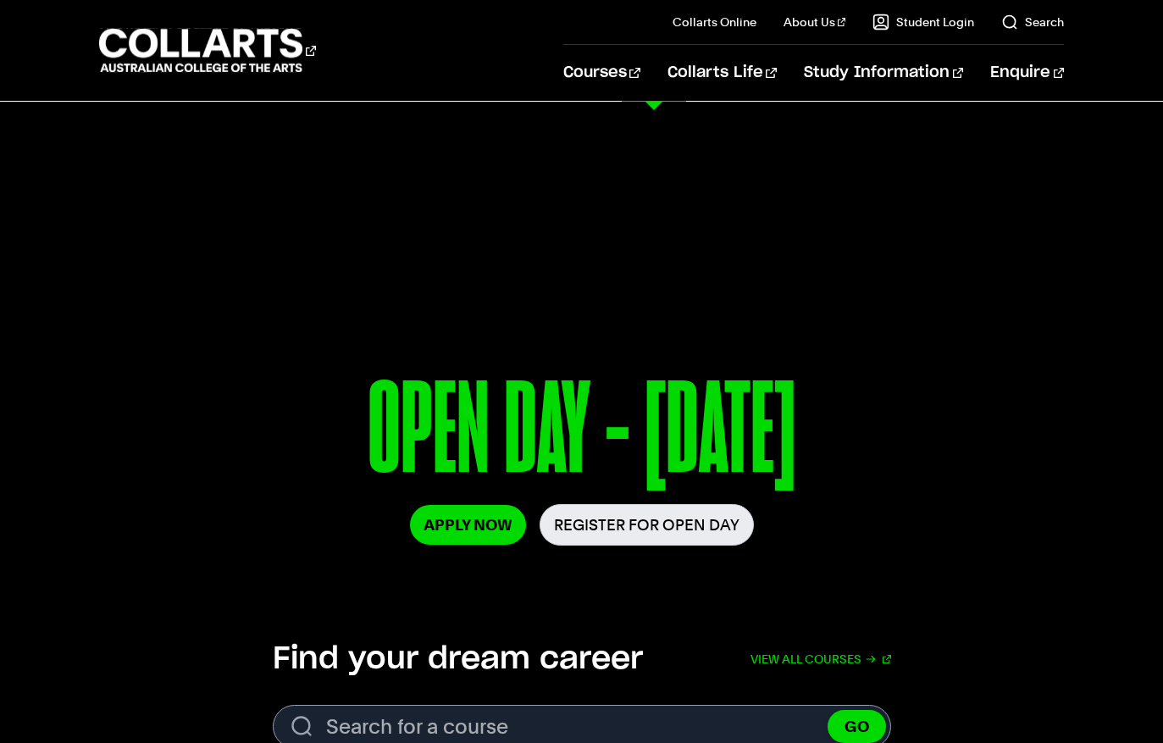
scroll to position [27, 0]
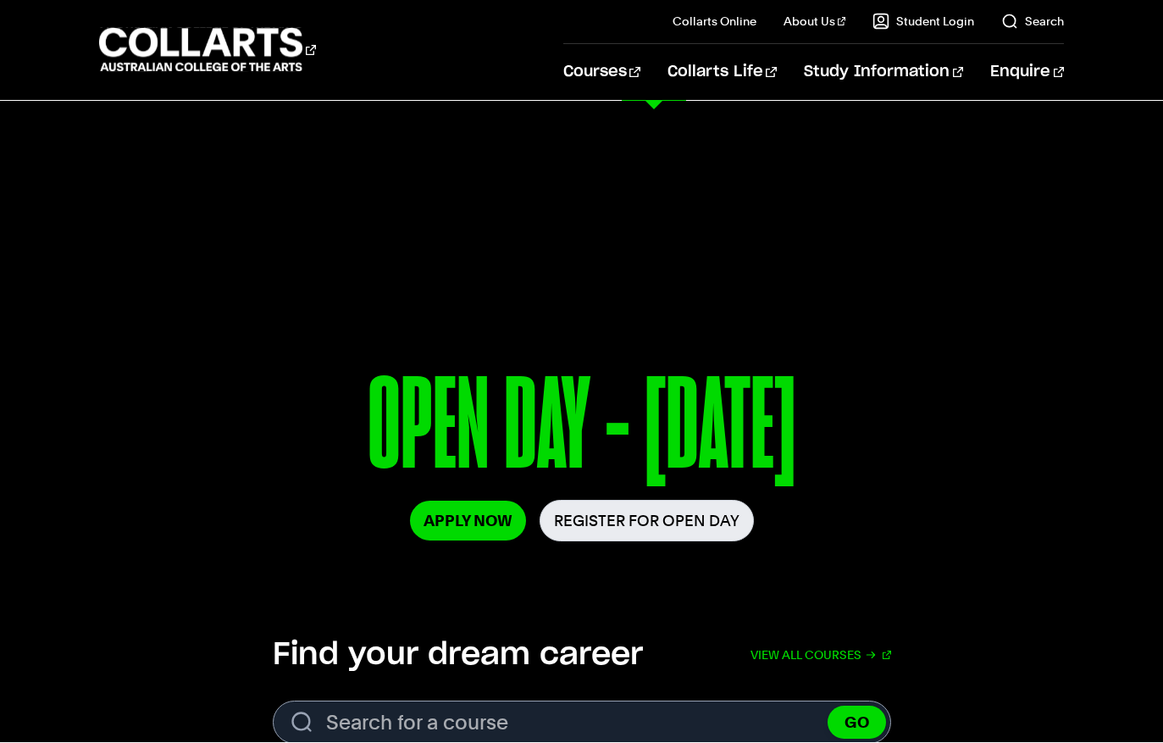
click at [365, 556] on link "Audio Production" at bounding box center [457, 560] width 222 height 20
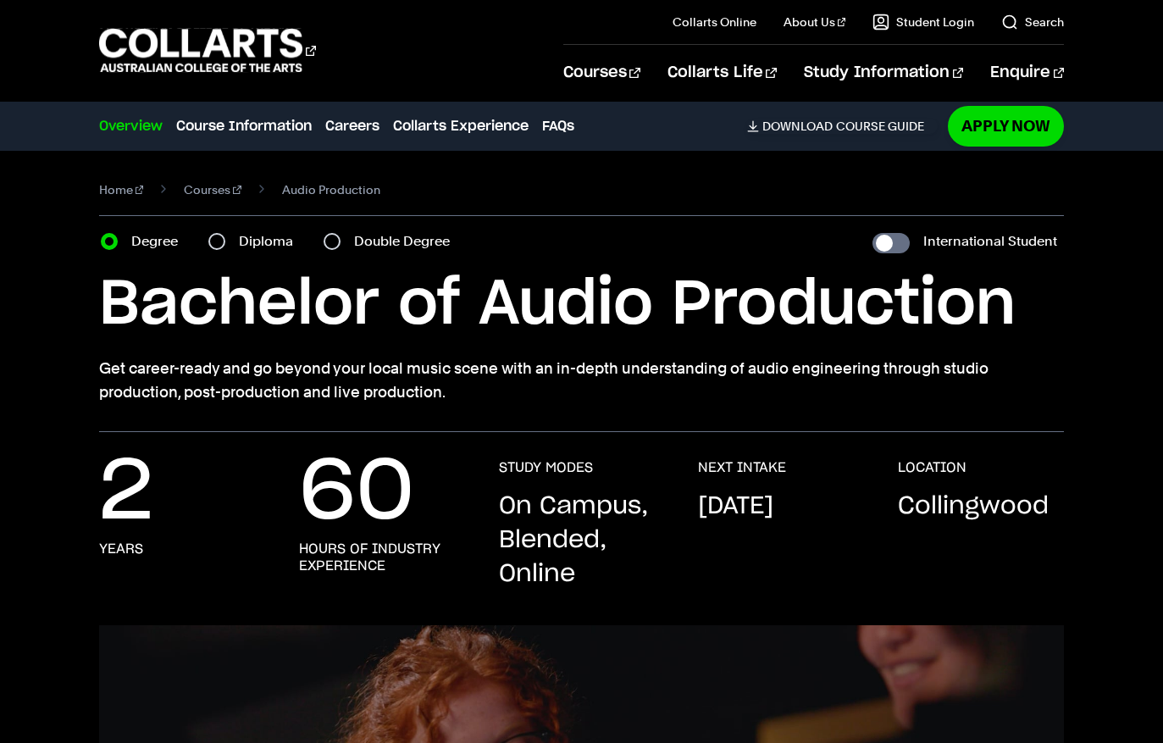
click at [886, 247] on input "International Student" at bounding box center [890, 243] width 37 height 20
checkbox input "true"
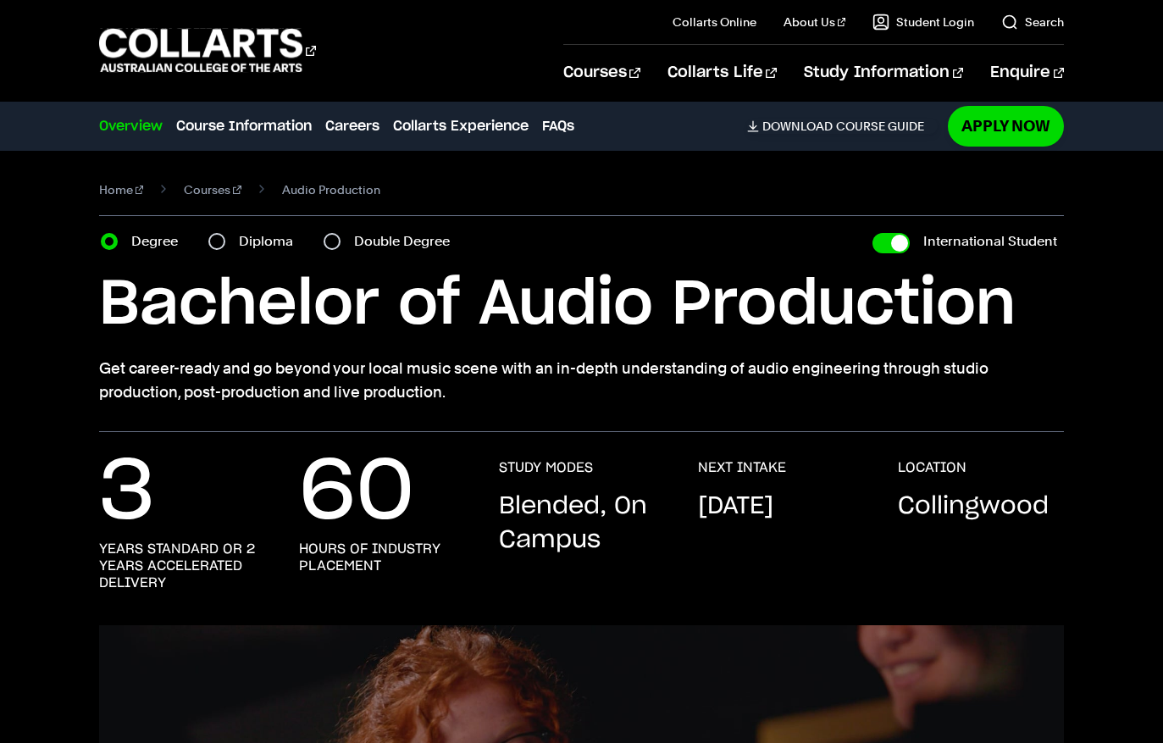
click at [890, 240] on input "International Student" at bounding box center [890, 243] width 37 height 20
checkbox input "false"
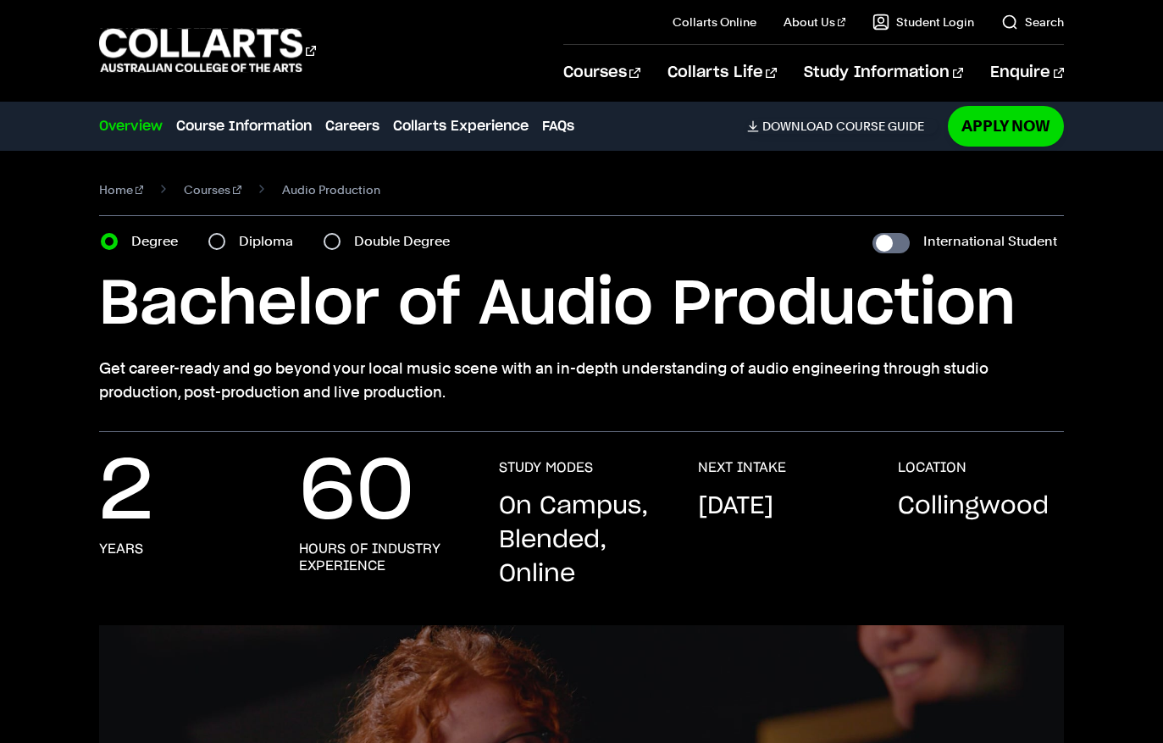
click at [887, 248] on input "International Student" at bounding box center [890, 243] width 37 height 20
checkbox input "true"
